Goal: Information Seeking & Learning: Check status

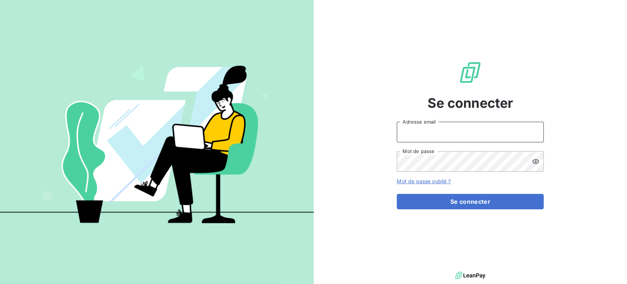
type input "[EMAIL_ADDRESS][DOMAIN_NAME]"
click at [422, 211] on div "Se connecter [EMAIL_ADDRESS][DOMAIN_NAME] Adresse email Mot de passe Mot de pas…" at bounding box center [470, 135] width 147 height 270
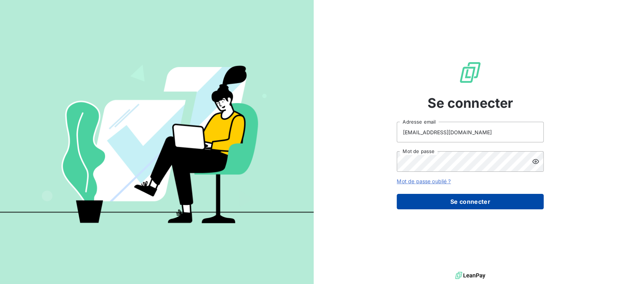
click at [420, 202] on button "Se connecter" at bounding box center [470, 201] width 147 height 15
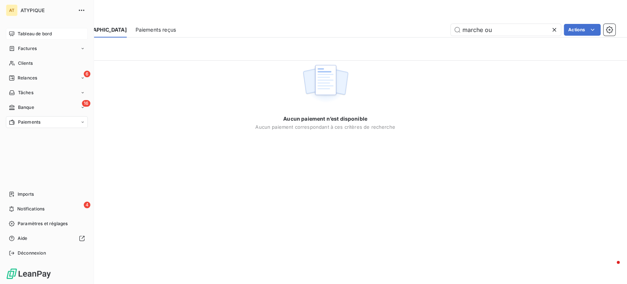
click at [26, 33] on span "Tableau de bord" at bounding box center [35, 34] width 34 height 7
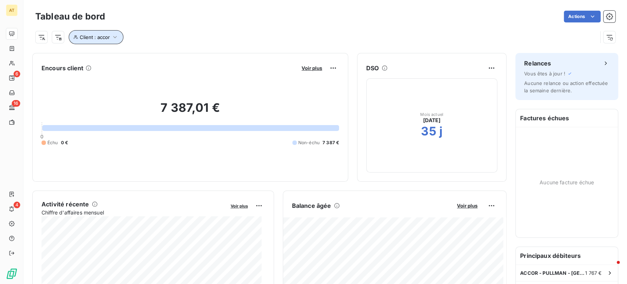
click at [112, 40] on icon "button" at bounding box center [114, 36] width 7 height 7
drag, startPoint x: 206, startPoint y: 58, endPoint x: 135, endPoint y: 55, distance: 70.6
click at [135, 55] on div "Client Contient like accor" at bounding box center [173, 56] width 201 height 15
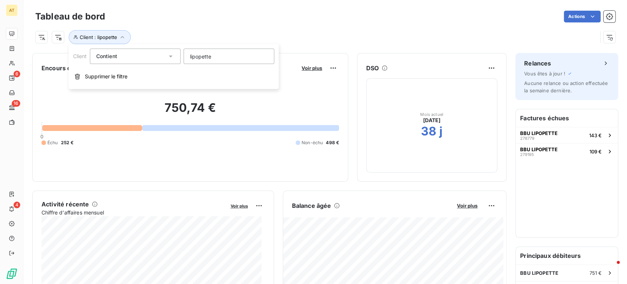
type input "lipopette"
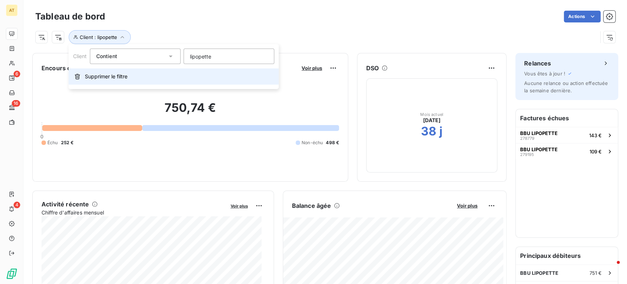
click at [211, 72] on button "Supprimer le filtre" at bounding box center [174, 76] width 210 height 16
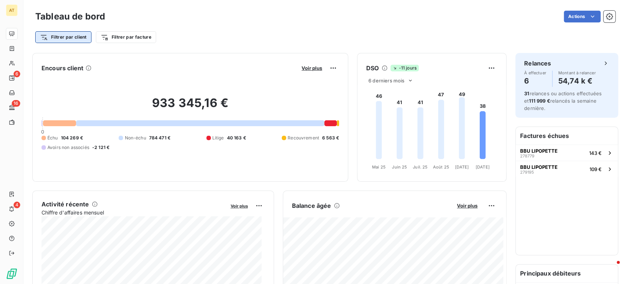
click at [58, 39] on html "AT 6 16 4 Tableau de bord Actions Filtrer par client Filtrer par facture Encour…" at bounding box center [313, 142] width 627 height 284
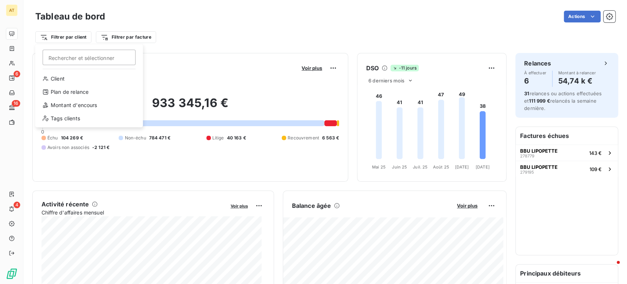
click at [94, 61] on input "Rechercher et sélectionner" at bounding box center [89, 57] width 93 height 15
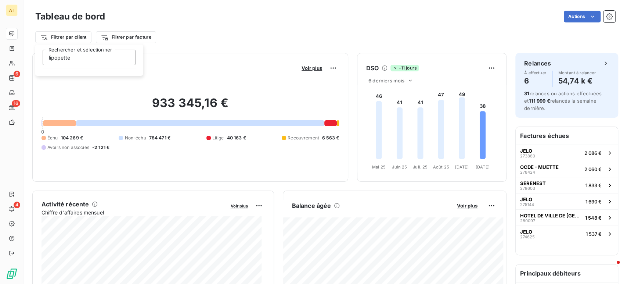
type input "lipopette"
click at [233, 32] on html "AT 6 16 4 Tableau de bord Actions Filtrer par client Filtrer par facture Encour…" at bounding box center [313, 142] width 627 height 284
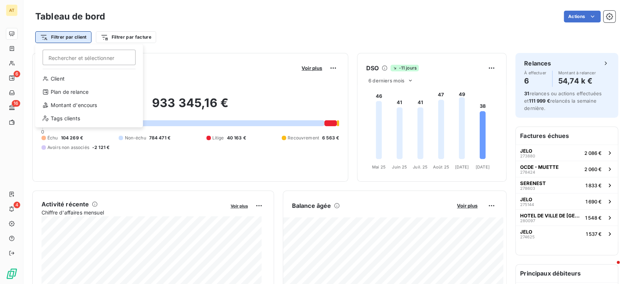
click at [87, 40] on html "AT 6 16 4 Tableau de bord Actions Filtrer par client Rechercher et sélectionner…" at bounding box center [313, 142] width 627 height 284
click at [92, 56] on input "Rechercher et sélectionner" at bounding box center [89, 57] width 93 height 15
click at [62, 79] on div "Client" at bounding box center [89, 79] width 102 height 12
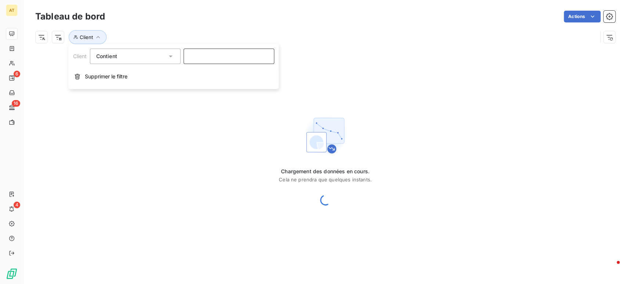
click at [198, 52] on input at bounding box center [229, 56] width 91 height 15
type input "C0195"
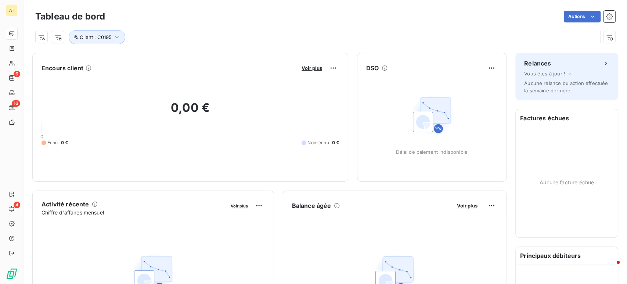
click at [232, 31] on div "Client : C0195" at bounding box center [316, 37] width 562 height 14
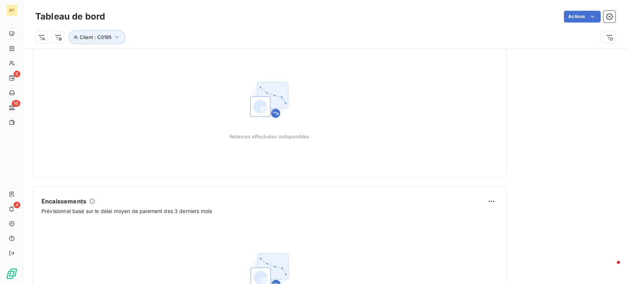
scroll to position [368, 0]
